Goal: Information Seeking & Learning: Learn about a topic

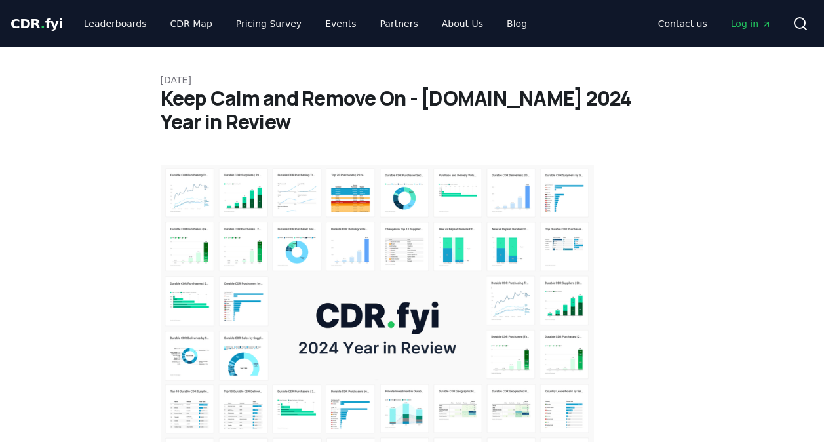
scroll to position [1246, 0]
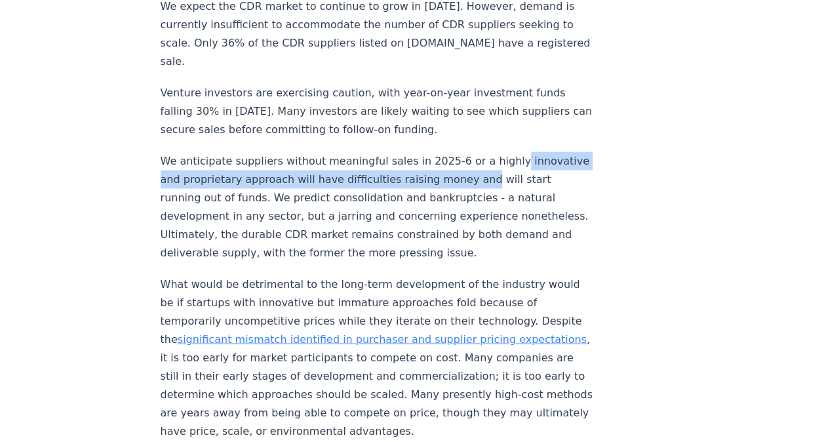
drag, startPoint x: 615, startPoint y: 89, endPoint x: 607, endPoint y: 111, distance: 23.9
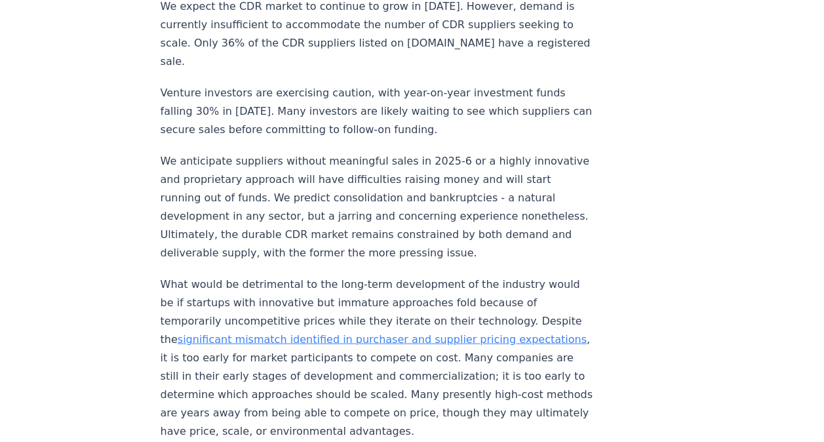
drag, startPoint x: 607, startPoint y: 111, endPoint x: 576, endPoint y: 189, distance: 83.7
click at [481, 153] on p "We anticipate suppliers without meaningful sales in 2025-6 or a highly innovati…" at bounding box center [378, 207] width 434 height 110
click at [477, 152] on p "We anticipate suppliers without meaningful sales in 2025-6 or a highly innovati…" at bounding box center [378, 207] width 434 height 110
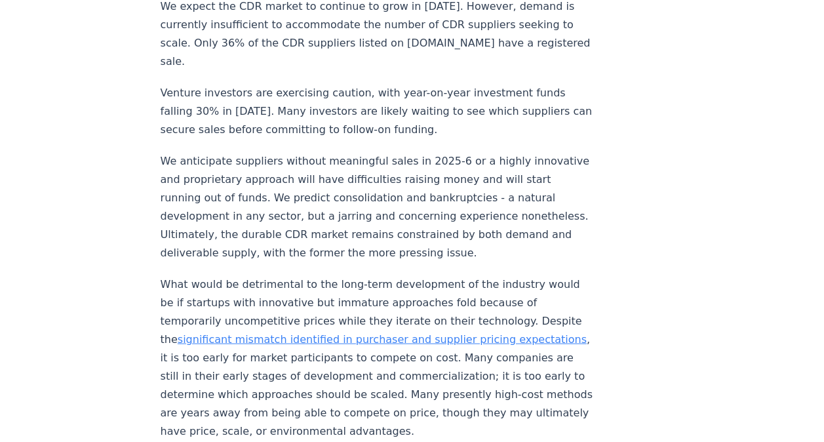
click at [502, 155] on p "We anticipate suppliers without meaningful sales in 2025-6 or a highly innovati…" at bounding box center [378, 207] width 434 height 110
click at [527, 152] on p "We anticipate suppliers without meaningful sales in 2025-6 or a highly innovati…" at bounding box center [378, 207] width 434 height 110
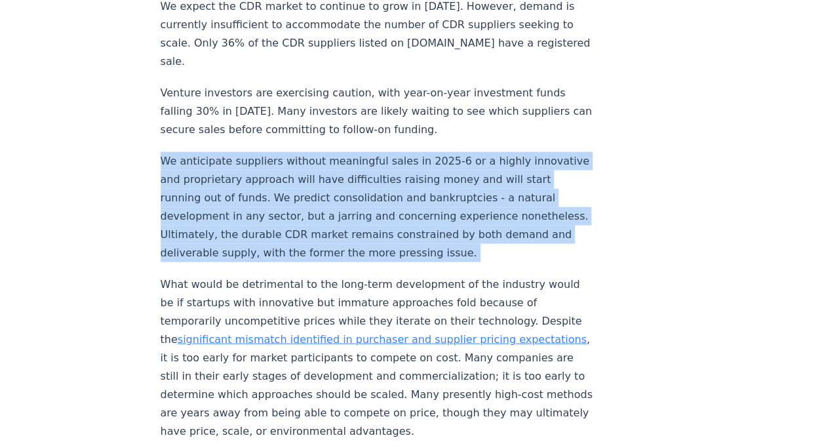
click at [527, 152] on p "We anticipate suppliers without meaningful sales in 2025-6 or a highly innovati…" at bounding box center [378, 207] width 434 height 110
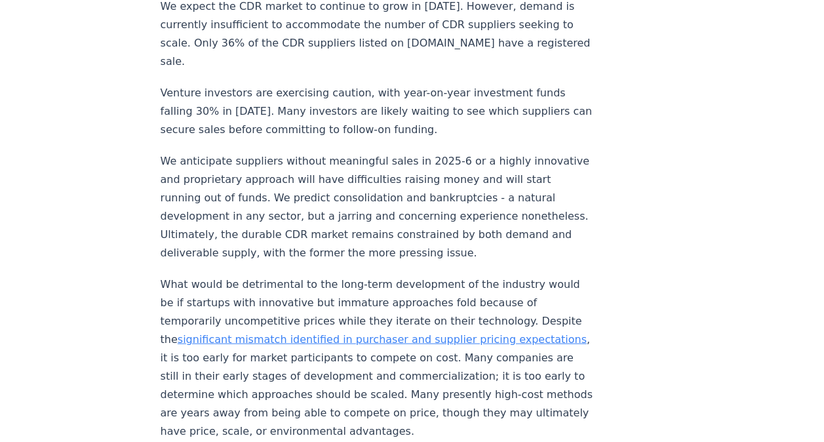
click at [439, 275] on p "What would be detrimental to the long-term development of the industry would be…" at bounding box center [378, 357] width 434 height 165
